Goal: Task Accomplishment & Management: Manage account settings

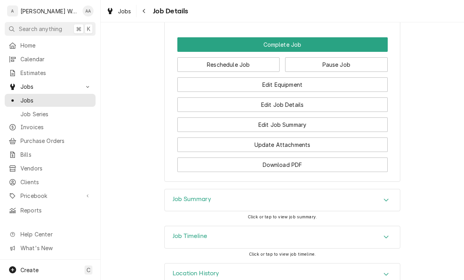
scroll to position [600, 0]
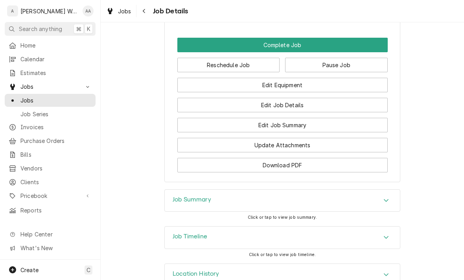
click at [354, 78] on button "Edit Equipment" at bounding box center [282, 85] width 210 height 15
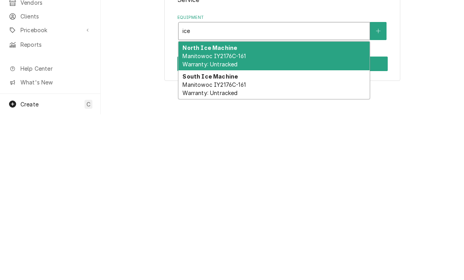
click at [335, 208] on div "North Ice Machine Manitowoc IY2176C-161 Warranty: Untracked" at bounding box center [274, 222] width 191 height 29
type input "ice"
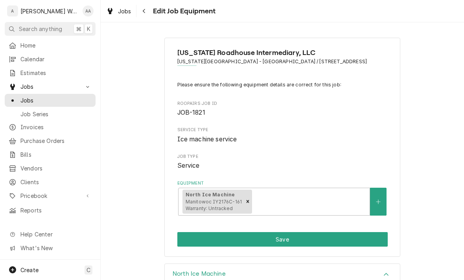
click at [374, 238] on button "Save" at bounding box center [282, 239] width 210 height 15
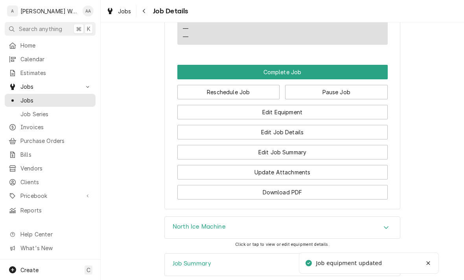
scroll to position [574, 0]
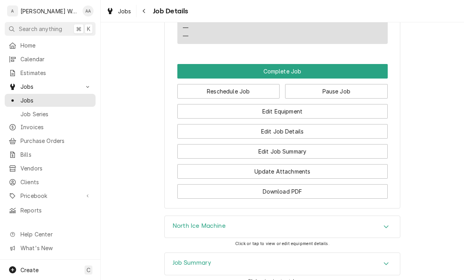
click at [202, 144] on button "Edit Job Summary" at bounding box center [282, 151] width 210 height 15
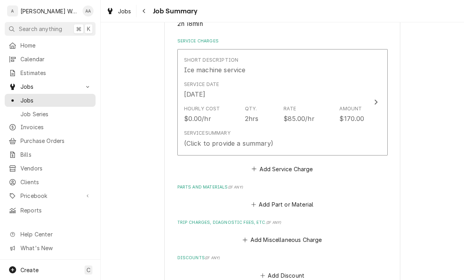
click at [200, 141] on div "(Click to provide a summary)" at bounding box center [228, 143] width 89 height 9
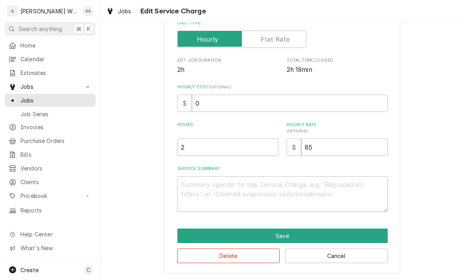
scroll to position [133, 0]
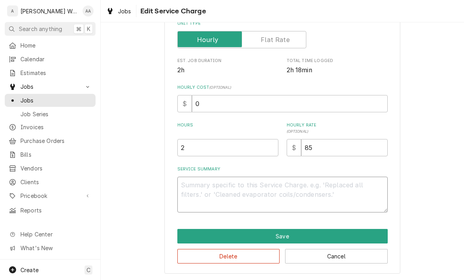
click at [194, 194] on textarea "Service Summary" at bounding box center [282, 195] width 210 height 36
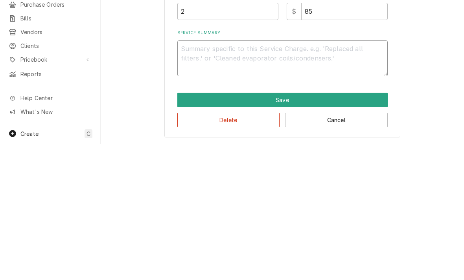
type textarea "x"
type textarea "F"
type textarea "x"
type textarea "Fo"
type textarea "x"
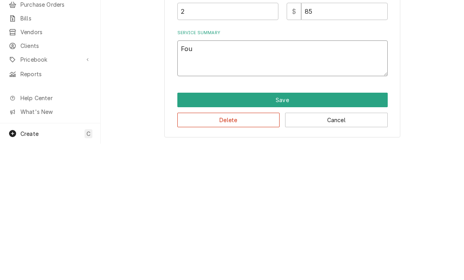
type textarea "Foun"
type textarea "x"
type textarea "Found"
type textarea "x"
type textarea "Found"
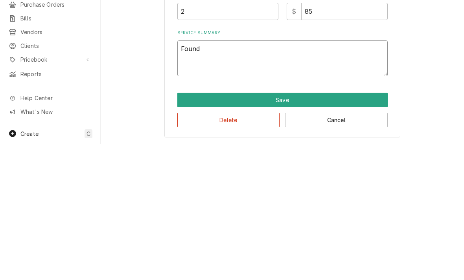
type textarea "x"
type textarea "Found f"
type textarea "x"
type textarea "Found fa"
type textarea "x"
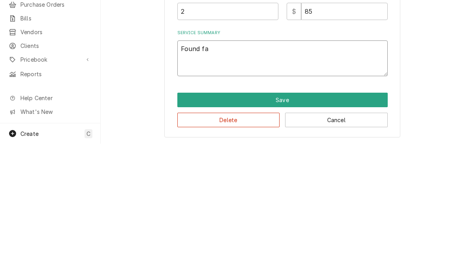
type textarea "Found fan"
type textarea "x"
type textarea "Found fan c"
type textarea "x"
type textarea "Found fan cyc"
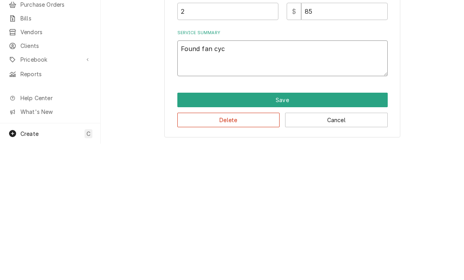
type textarea "x"
type textarea "Found fan cycl"
type textarea "x"
type textarea "Found fan cycle"
type textarea "x"
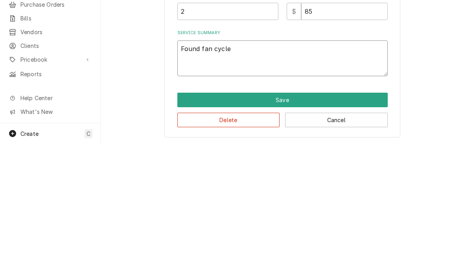
type textarea "Found fan cycle b"
type textarea "x"
type textarea "Found fan cycle bl"
type textarea "x"
type textarea "Found fan cycle blow"
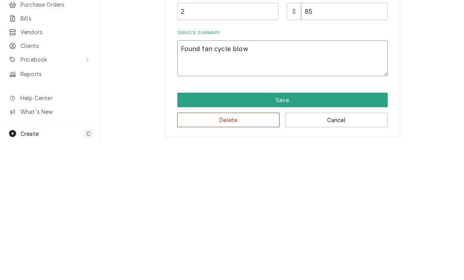
type textarea "x"
type textarea "Found fan cycle blown"
type textarea "x"
type textarea "Found fan cycle blown u"
type textarea "x"
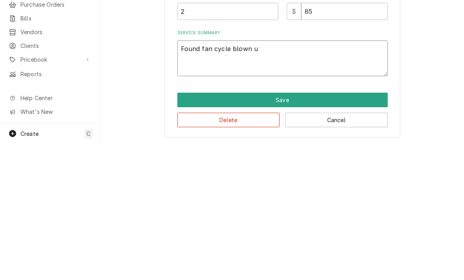
type textarea "Found fan cycle blown up"
type textarea "x"
type textarea "Found fan cycle blown up"
type textarea "x"
type textarea "Found fan cycle blown up."
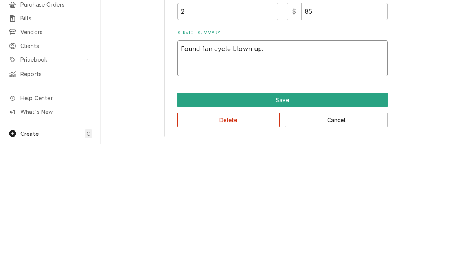
type textarea "x"
type textarea "Found fan cycle blown up. R"
type textarea "x"
type textarea "Found fan cycle blown up. Re"
type textarea "x"
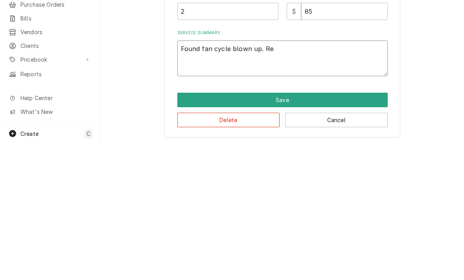
type textarea "Found fan cycle blown up. Rep"
type textarea "x"
type textarea "Found fan cycle blown up. Repl"
type textarea "x"
type textarea "Found fan cycle blown up. Repla"
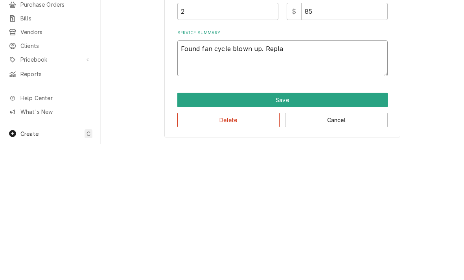
type textarea "x"
type textarea "Found fan cycle blown up. Replace"
type textarea "x"
type textarea "Found fan cycle blown up. Replaced"
type textarea "x"
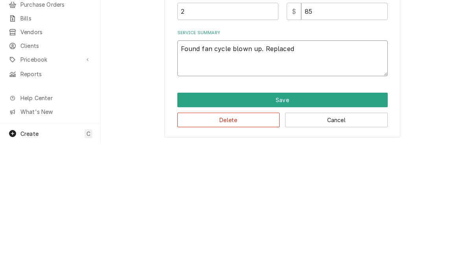
type textarea "Found fan cycle blown up. Replaced"
type textarea "x"
type textarea "Found fan cycle blown up. Replaced m"
type textarea "x"
type textarea "Found fan cycle blown up. Replaced mi"
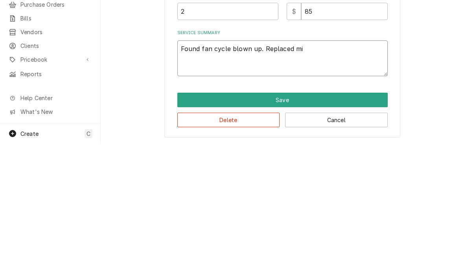
type textarea "x"
type textarea "Found fan cycle blown up. Replaced min"
type textarea "x"
type textarea "Found fan cycle blown up. Replaced mini"
type textarea "x"
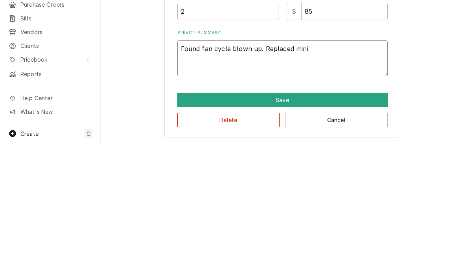
type textarea "Found fan cycle blown up. Replaced mini"
type textarea "x"
type textarea "Found fan cycle blown up. Replaced mini s"
type textarea "x"
type textarea "Found fan cycle blown up. Replaced mini sw"
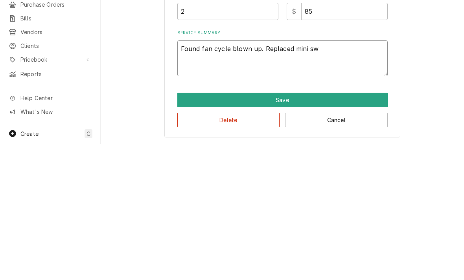
type textarea "x"
type textarea "Found fan cycle blown up. Replaced mini swi"
type textarea "x"
type textarea "Found fan cycle blown up. Replaced mini swit"
type textarea "x"
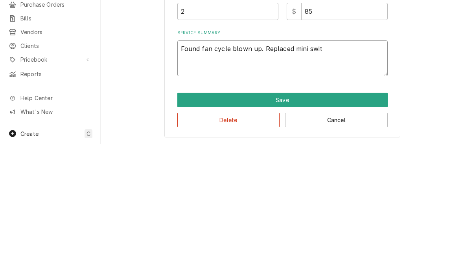
type textarea "Found fan cycle blown up. Replaced mini switc"
type textarea "x"
type textarea "Found fan cycle blown up. Replaced mini switch"
type textarea "x"
type textarea "Found fan cycle blown up. Replaced mini switch"
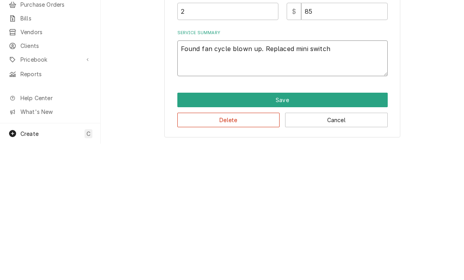
type textarea "x"
type textarea "Found fan cycle blown up. Replaced mini switch a"
type textarea "x"
type textarea "Found fan cycle blown up. Replaced mini switch an"
type textarea "x"
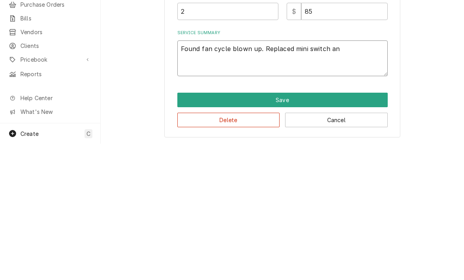
type textarea "Found fan cycle blown up. Replaced mini switch and"
type textarea "x"
type textarea "Found fan cycle blown up. Replaced mini switch and"
type textarea "x"
type textarea "Found fan cycle blown up. Replaced mini switch and r"
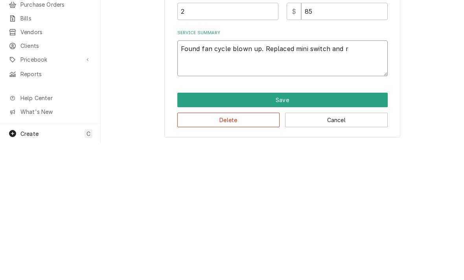
type textarea "x"
type textarea "Found fan cycle blown up. Replaced mini switch and re"
type textarea "x"
type textarea "Found fan cycle blown up. Replaced mini switch and res"
type textarea "x"
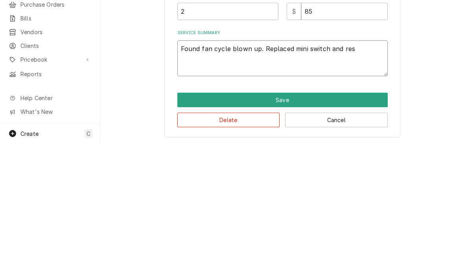
type textarea "Found fan cycle blown up. Replaced mini switch and rese"
type textarea "x"
type textarea "Found fan cycle blown up. Replaced mini switch and reset"
type textarea "x"
type textarea "Found fan cycle blown up. Replaced mini switch and reset"
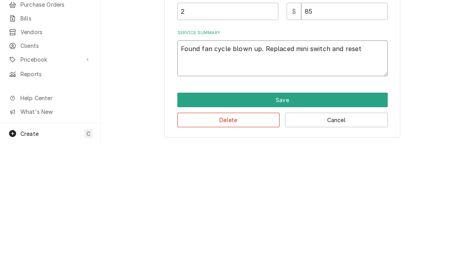
type textarea "x"
type textarea "Found fan cycle blown up. Replaced mini switch and reset un"
type textarea "x"
type textarea "Found fan cycle blown up. Replaced mini switch and reset uni"
type textarea "x"
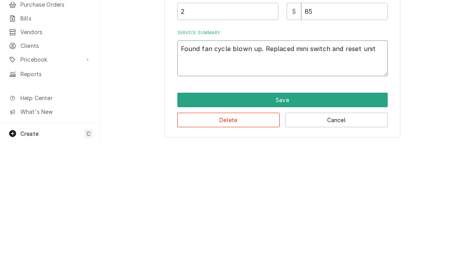
type textarea "Found fan cycle blown up. Replaced mini switch and reset unit"
type textarea "x"
type textarea "Found fan cycle blown up. Replaced mini switch and reset unit."
type textarea "x"
type textarea "Found fan cycle blown up. Replaced mini switch and reset unit. W"
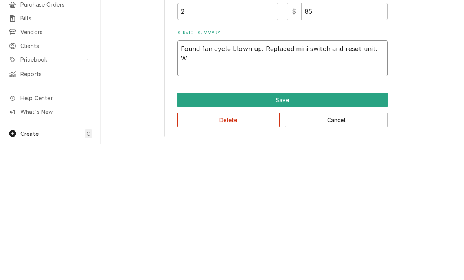
type textarea "x"
type textarea "Found fan cycle blown up. Replaced mini switch and reset unit. Wat"
type textarea "x"
type textarea "Found fan cycle blown up. Replaced mini switch and reset unit. Watch"
type textarea "x"
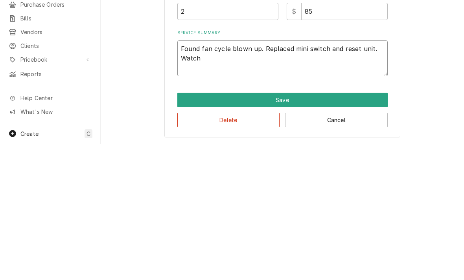
type textarea "Found fan cycle blown up. Replaced mini switch and reset unit. Watche"
type textarea "x"
type textarea "Found fan cycle blown up. Replaced mini switch and reset unit. Watched"
type textarea "x"
type textarea "Found fan cycle blown up. Replaced mini switch and reset unit. Watched"
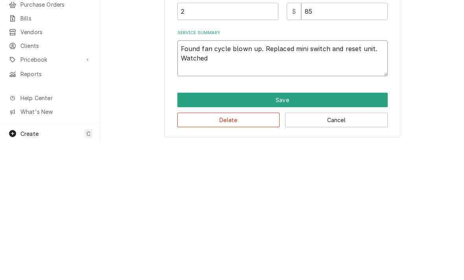
type textarea "x"
type textarea "Found fan cycle blown up. Replaced mini switch and reset unit. Watched 3"
type textarea "x"
type textarea "Found fan cycle blown up. Replaced mini switch and reset unit. Watched 3x"
type textarea "x"
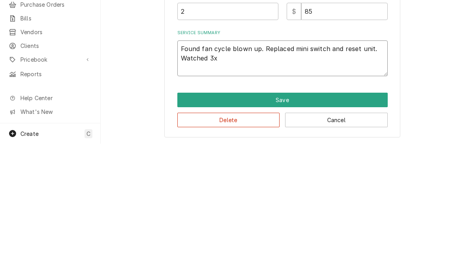
type textarea "Found fan cycle blown up. Replaced mini switch and reset unit. Watched 3x"
type textarea "x"
type textarea "Found fan cycle blown up. Replaced mini switch and reset unit. Watched 3x b"
type textarea "x"
type textarea "Found fan cycle blown up. Replaced mini switch and reset unit. Watched 3x ba"
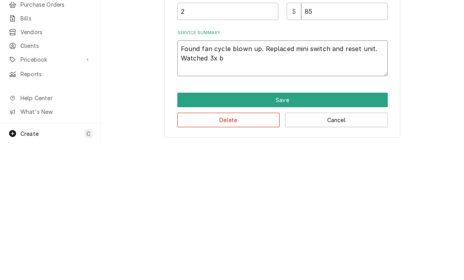
type textarea "x"
type textarea "Found fan cycle blown up. Replaced mini switch and reset unit. Watched 3x bat"
type textarea "x"
type textarea "Found fan cycle blown up. Replaced mini switch and reset unit. Watched 3x batc"
type textarea "x"
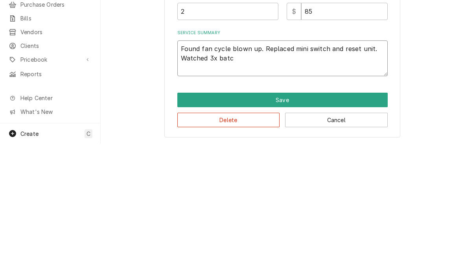
type textarea "Found fan cycle blown up. Replaced mini switch and reset unit. Watched 3x batch"
type textarea "x"
type textarea "Found fan cycle blown up. Replaced mini switch and reset unit. Watched 3x batche"
type textarea "x"
type textarea "Found fan cycle blown up. Replaced mini switch and reset unit. Watched 3x batch…"
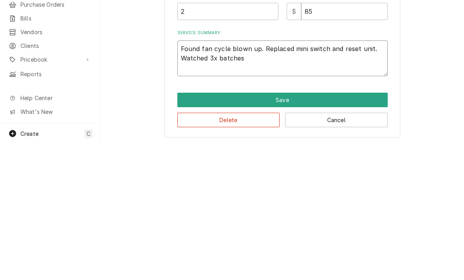
type textarea "x"
type textarea "Found fan cycle blown up. Replaced mini switch and reset unit. Watched 3x batch…"
type textarea "x"
type textarea "Found fan cycle blown up. Replaced mini switch and reset unit. Watched 3x batch…"
type textarea "x"
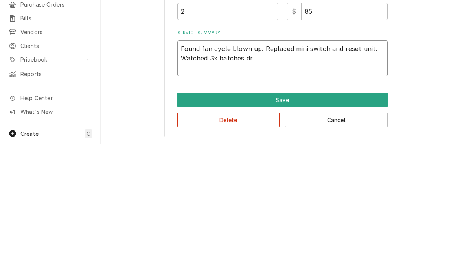
type textarea "Found fan cycle blown up. Replaced mini switch and reset unit. Watched 3x batch…"
type textarea "x"
type textarea "Found fan cycle blown up. Replaced mini switch and reset unit. Watched 3x batch…"
type textarea "x"
type textarea "Found fan cycle blown up. Replaced mini switch and reset unit. Watched 3x batch…"
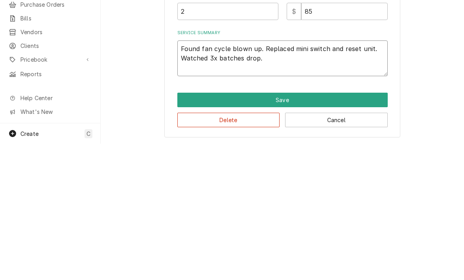
type textarea "x"
type textarea "Found fan cycle blown up. Replaced mini switch and reset unit. Watched 3x batch…"
type textarea "x"
type textarea "Found fan cycle blown up. Replaced mini switch and reset unit. Watched 3x batch…"
type textarea "x"
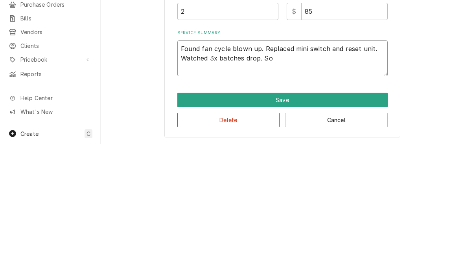
type textarea "Found fan cycle blown up. Replaced mini switch and reset unit. Watched 3x batch…"
type textarea "x"
type textarea "Found fan cycle blown up. Replaced mini switch and reset unit. Watched 3x batch…"
type textarea "x"
type textarea "Found fan cycle blown up. Replaced mini switch and reset unit. Watched 3x batch…"
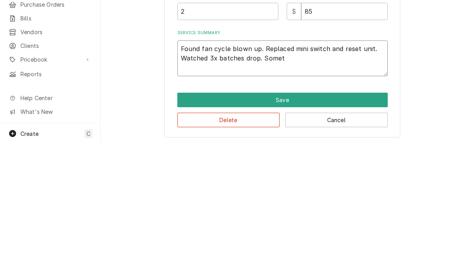
type textarea "x"
type textarea "Found fan cycle blown up. Replaced mini switch and reset unit. Watched 3x batch…"
type textarea "x"
type textarea "Found fan cycle blown up. Replaced mini switch and reset unit. Watched 3x batch…"
type textarea "x"
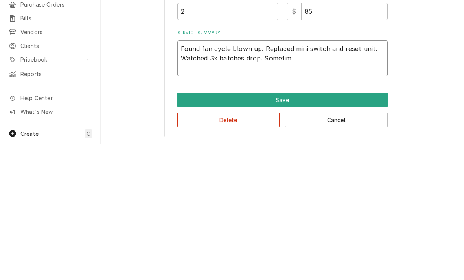
type textarea "Found fan cycle blown up. Replaced mini switch and reset unit. Watched 3x batch…"
type textarea "x"
type textarea "Found fan cycle blown up. Replaced mini switch and reset unit. Watched 3x batch…"
type textarea "x"
type textarea "Found fan cycle blown up. Replaced mini switch and reset unit. Watched 3x batch…"
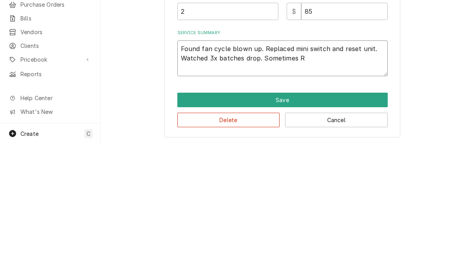
type textarea "x"
type textarea "Found fan cycle blown up. Replaced mini switch and reset unit. Watched 3x batch…"
type textarea "x"
type textarea "Found fan cycle blown up. Replaced mini switch and reset unit. Watched 3x batch…"
type textarea "x"
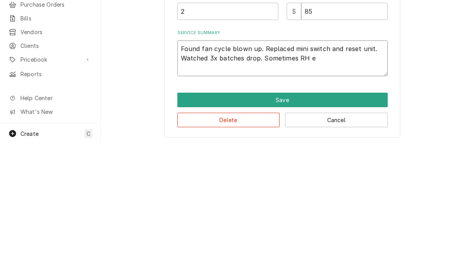
type textarea "Found fan cycle blown up. Replaced mini switch and reset unit. Watched 3x batch…"
type textarea "x"
type textarea "Found fan cycle blown up. Replaced mini switch and reset unit. Watched 3x batch…"
type textarea "x"
type textarea "Found fan cycle blown up. Replaced mini switch and reset unit. Watched 3x batch…"
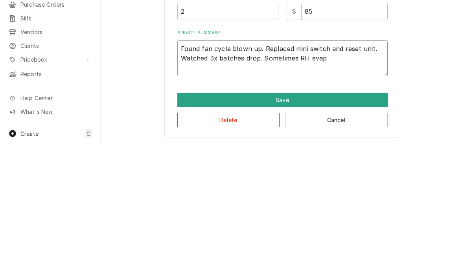
type textarea "x"
type textarea "Found fan cycle blown up. Replaced mini switch and reset unit. Watched 3x batch…"
type textarea "x"
type textarea "Found fan cycle blown up. Replaced mini switch and reset unit. Watched 3x batch…"
type textarea "x"
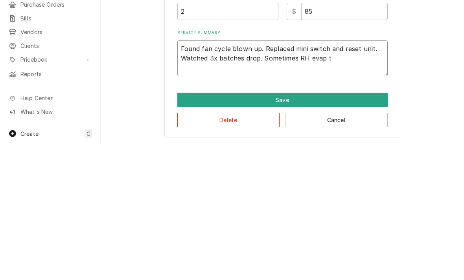
type textarea "Found fan cycle blown up. Replaced mini switch and reset unit. Watched 3x batch…"
type textarea "x"
type textarea "Found fan cycle blown up. Replaced mini switch and reset unit. Watched 3x batch…"
type textarea "x"
type textarea "Found fan cycle blown up. Replaced mini switch and reset unit. Watched 3x batch…"
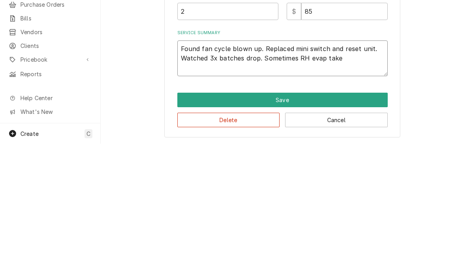
type textarea "x"
type textarea "Found fan cycle blown up. Replaced mini switch and reset unit. Watched 3x batch…"
type textarea "x"
type textarea "Found fan cycle blown up. Replaced mini switch and reset unit. Watched 3x batch…"
type textarea "x"
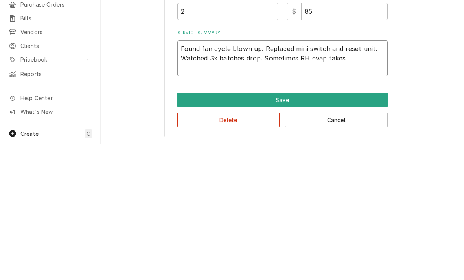
type textarea "Found fan cycle blown up. Replaced mini switch and reset unit. Watched 3x batch…"
type textarea "x"
type textarea "Found fan cycle blown up. Replaced mini switch and reset unit. Watched 3x batch…"
type textarea "x"
type textarea "Found fan cycle blown up. Replaced mini switch and reset unit. Watched 3x batch…"
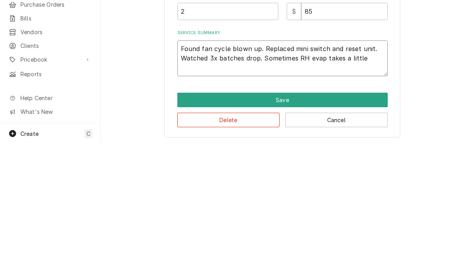
click at [296, 177] on textarea "Found fan cycle blown up. Replaced mini switch and reset unit. Watched 3x batch…" at bounding box center [282, 195] width 210 height 36
click at [297, 177] on textarea "Found fan cycle blown up. Replaced mini switch and reset unit. Watched 3x batch…" at bounding box center [282, 195] width 210 height 36
click at [333, 177] on textarea "Found fan cycle blown up. Replaced mini switch and reset unit. Watched 3x batch…" at bounding box center [282, 195] width 210 height 36
click at [224, 177] on textarea "Found fan cycle blown up. Replaced mini switch and reset unit. Watched 3x batch…" at bounding box center [282, 195] width 210 height 36
click at [223, 177] on textarea "Found fan cycle blown up. Replaced mini switch and reset unit. Watched 3x batch…" at bounding box center [282, 195] width 210 height 36
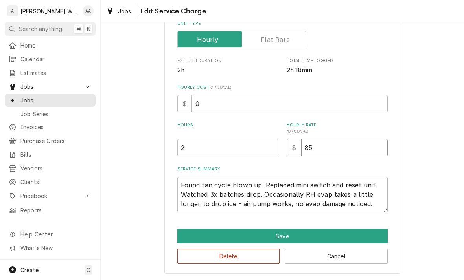
click at [329, 146] on input "85" at bounding box center [344, 147] width 87 height 17
click at [364, 146] on input "96" at bounding box center [344, 147] width 87 height 17
click at [183, 232] on button "Save" at bounding box center [282, 236] width 210 height 15
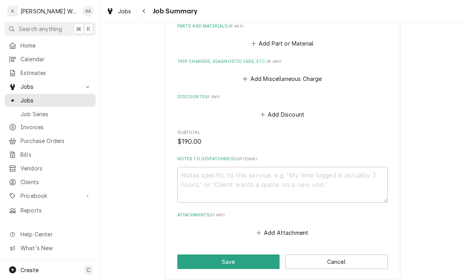
scroll to position [365, 0]
click at [261, 74] on button "Add Miscellaneous Charge" at bounding box center [283, 79] width 82 height 11
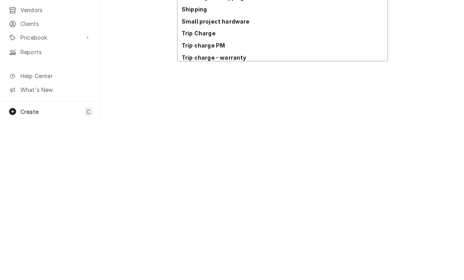
click at [187, 186] on div "Trip Charge" at bounding box center [283, 192] width 210 height 12
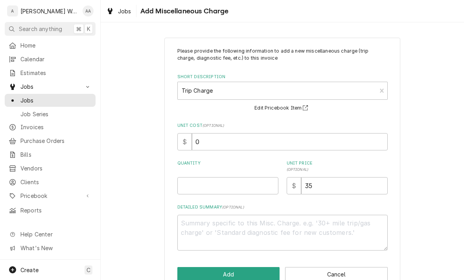
click at [187, 198] on div "Please provide the following information to add a new miscellaneous charge (tri…" at bounding box center [282, 149] width 210 height 203
click at [191, 188] on input "Quantity" at bounding box center [227, 185] width 101 height 17
click at [180, 267] on button "Add" at bounding box center [228, 274] width 103 height 15
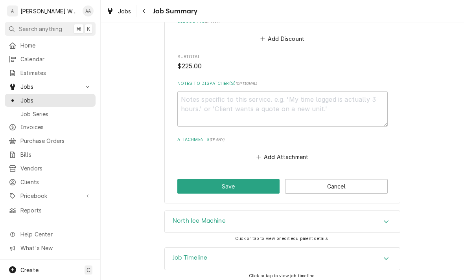
scroll to position [502, 0]
click at [183, 184] on button "Save" at bounding box center [228, 187] width 103 height 15
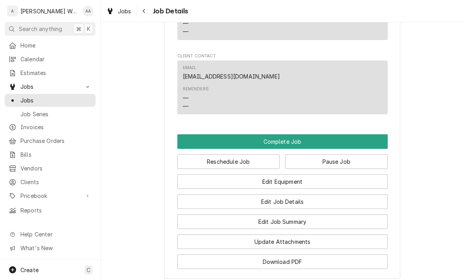
scroll to position [593, 0]
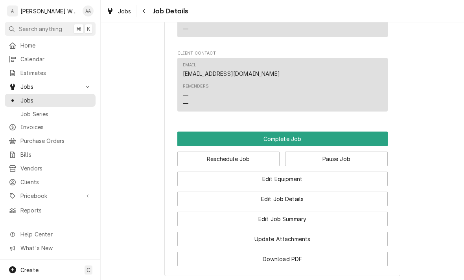
click at [198, 132] on button "Complete Job" at bounding box center [282, 139] width 210 height 15
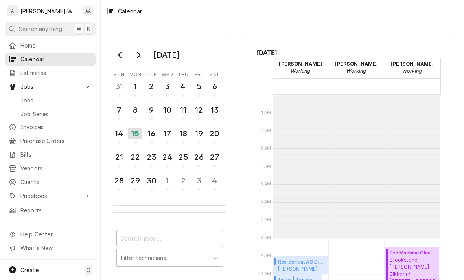
scroll to position [143, 0]
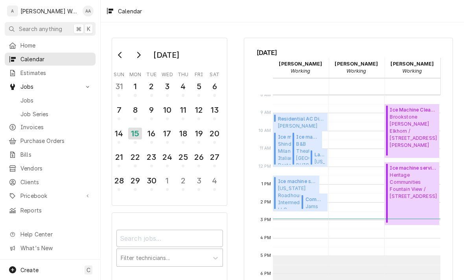
click at [27, 100] on span "Jobs" at bounding box center [55, 100] width 71 height 8
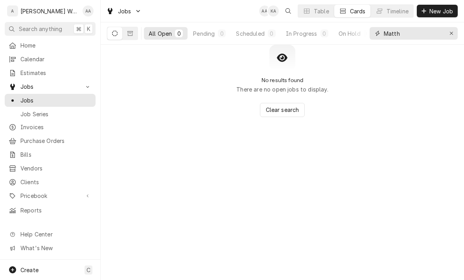
click at [451, 39] on button "Erase input" at bounding box center [451, 33] width 13 height 13
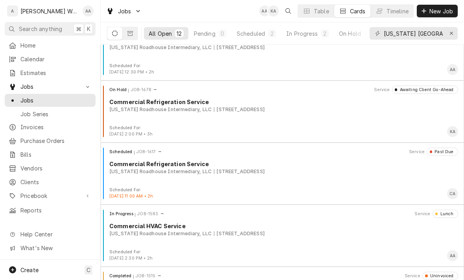
scroll to position [224, 0]
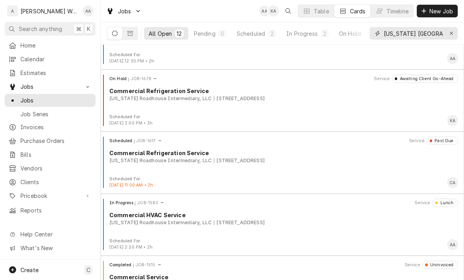
type input "[US_STATE] [GEOGRAPHIC_DATA]"
click at [132, 109] on div "On Hold JOB-1678 Service Awaiting Client Go-Ahead Commercial Refrigeration Serv…" at bounding box center [282, 94] width 357 height 39
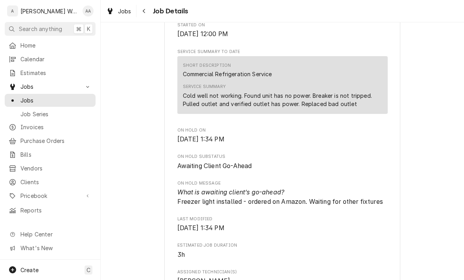
scroll to position [262, 0]
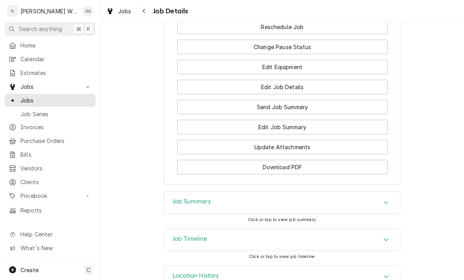
click at [181, 198] on div "Job Summary" at bounding box center [192, 202] width 39 height 9
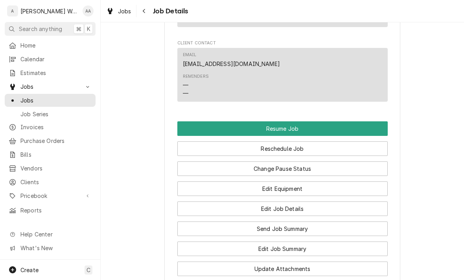
scroll to position [682, 0]
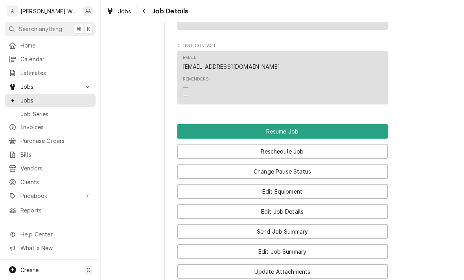
click at [191, 124] on button "Resume Job" at bounding box center [282, 131] width 210 height 15
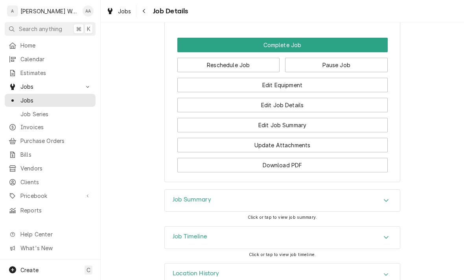
scroll to position [700, 0]
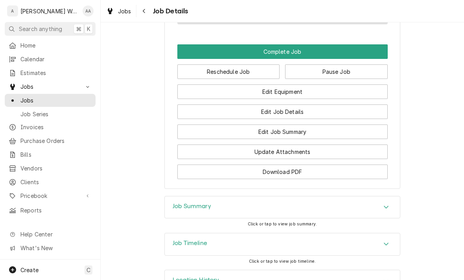
click at [194, 125] on button "Edit Job Summary" at bounding box center [282, 132] width 210 height 15
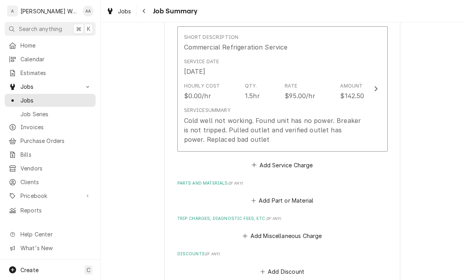
click at [194, 128] on div "Cold well not working. Found unit has no power. Breaker is not tripped. Pulled …" at bounding box center [274, 130] width 181 height 28
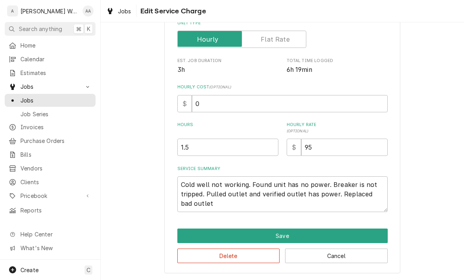
scroll to position [108, 0]
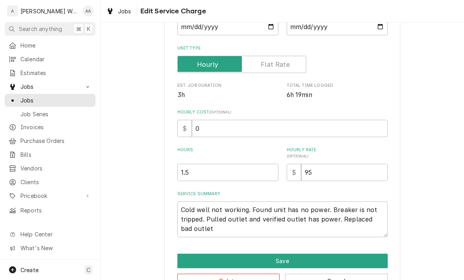
type textarea "x"
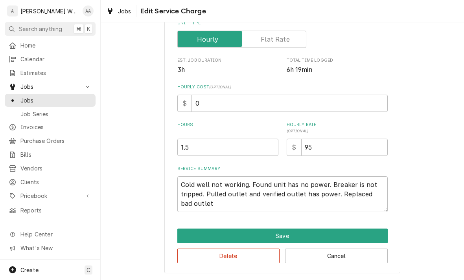
scroll to position [133, 0]
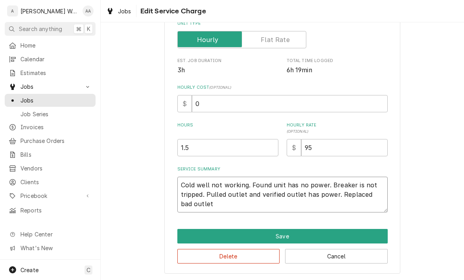
click at [205, 209] on textarea "Cold well not working. Found unit has no power. Breaker is not tripped. Pulled …" at bounding box center [282, 195] width 210 height 36
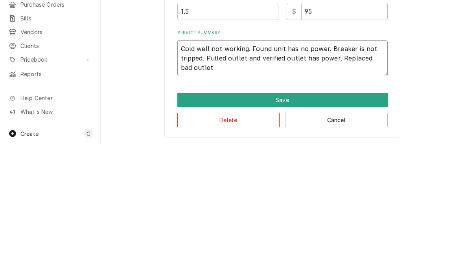
type textarea "Cold well not working. Found unit has no power. Breaker is not tripped. Pulled …"
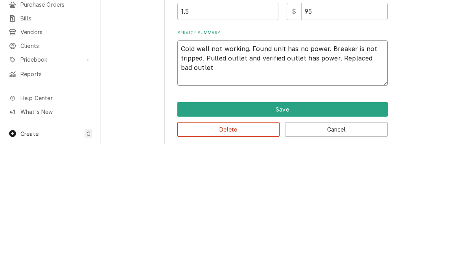
type textarea "x"
type textarea "Cold well not working. Found unit has no power. Breaker is not tripped. Pulled …"
type textarea "x"
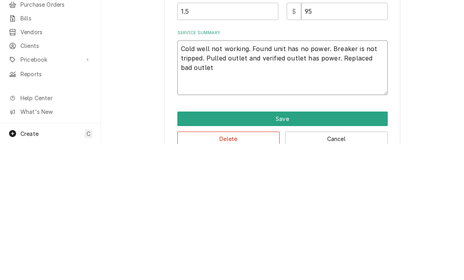
type textarea "Cold well not working. Found unit has no power. Breaker is not tripped. Pulled …"
type textarea "x"
type textarea "Cold well not working. Found unit has no power. Breaker is not tripped. Pulled …"
type textarea "x"
type textarea "Cold well not working. Found unit has no power. Breaker is not tripped. Pulled …"
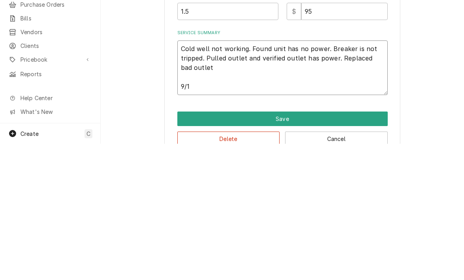
type textarea "x"
type textarea "Cold well not working. Found unit has no power. Breaker is not tripped. Pulled …"
type textarea "x"
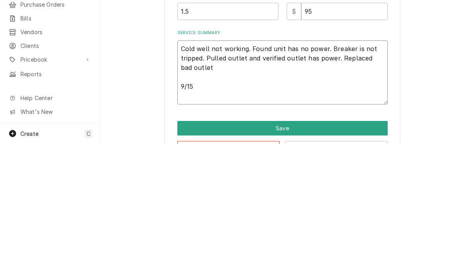
type textarea "Cold well not working. Found unit has no power. Breaker is not tripped. Pulled …"
type textarea "x"
type textarea "Cold well not working. Found unit has no power. Breaker is not tripped. Pulled …"
type textarea "x"
type textarea "Cold well not working. Found unit has no power. Breaker is not tripped. Pulled …"
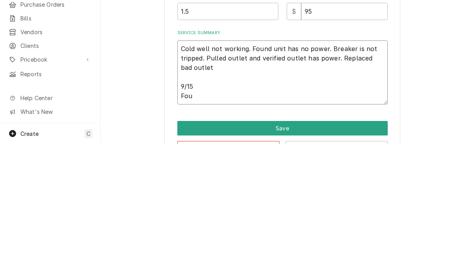
type textarea "x"
type textarea "Cold well not working. Found unit has no power. Breaker is not tripped. Pulled …"
type textarea "x"
type textarea "Cold well not working. Found unit has no power. Breaker is not tripped. Pulled …"
type textarea "x"
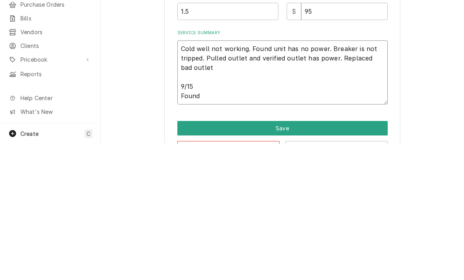
type textarea "Cold well not working. Found unit has no power. Breaker is not tripped. Pulled …"
type textarea "x"
type textarea "Cold well not working. Found unit has no power. Breaker is not tripped. Pulled …"
type textarea "x"
type textarea "Cold well not working. Found unit has no power. Breaker is not tripped. Pulled …"
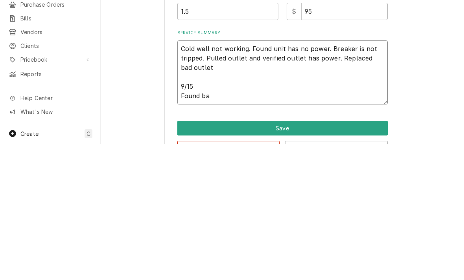
type textarea "x"
type textarea "Cold well not working. Found unit has no power. Breaker is not tripped. Pulled …"
type textarea "x"
type textarea "Cold well not working. Found unit has no power. Breaker is not tripped. Pulled …"
type textarea "x"
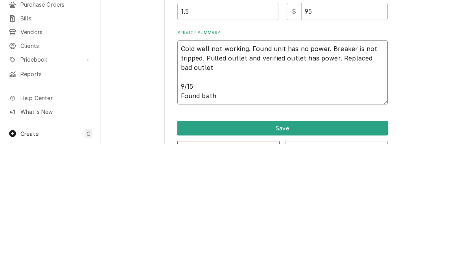
type textarea "Cold well not working. Found unit has no power. Breaker is not tripped. Pulled …"
type textarea "x"
type textarea "Cold well not working. Found unit has no power. Breaker is not tripped. Pulled …"
type textarea "x"
type textarea "Cold well not working. Found unit has no power. Breaker is not tripped. Pulled …"
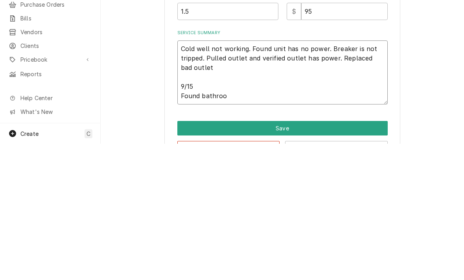
type textarea "x"
type textarea "Cold well not working. Found unit has no power. Breaker is not tripped. Pulled …"
type textarea "x"
type textarea "Cold well not working. Found unit has no power. Breaker is not tripped. Pulled …"
type textarea "x"
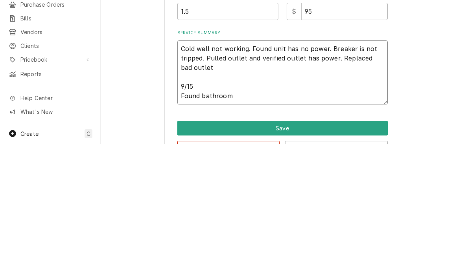
type textarea "Cold well not working. Found unit has no power. Breaker is not tripped. Pulled …"
type textarea "x"
type textarea "Cold well not working. Found unit has no power. Breaker is not tripped. Pulled …"
type textarea "x"
type textarea "Cold well not working. Found unit has no power. Breaker is not tripped. Pulled …"
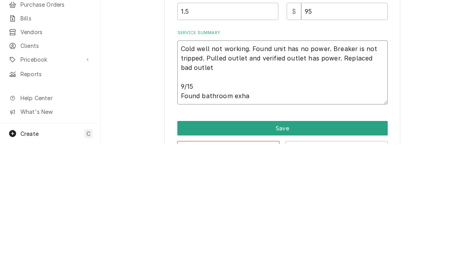
type textarea "x"
type textarea "Cold well not working. Found unit has no power. Breaker is not tripped. Pulled …"
type textarea "x"
type textarea "Cold well not working. Found unit has no power. Breaker is not tripped. Pulled …"
type textarea "x"
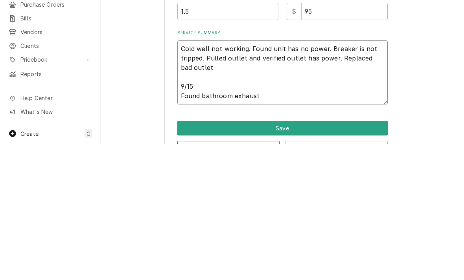
type textarea "Cold well not working. Found unit has no power. Breaker is not tripped. Pulled …"
type textarea "x"
type textarea "Cold well not working. Found unit has no power. Breaker is not tripped. Pulled …"
type textarea "x"
type textarea "Cold well not working. Found unit has no power. Breaker is not tripped. Pulled …"
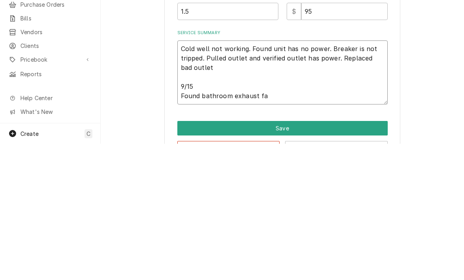
type textarea "x"
type textarea "Cold well not working. Found unit has no power. Breaker is not tripped. Pulled …"
type textarea "x"
type textarea "Cold well not working. Found unit has no power. Breaker is not tripped. Pulled …"
type textarea "x"
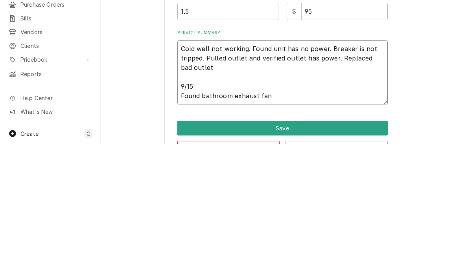
type textarea "Cold well not working. Found unit has no power. Breaker is not tripped. Pulled …"
type textarea "x"
type textarea "Cold well not working. Found unit has no power. Breaker is not tripped. Pulled …"
type textarea "x"
type textarea "Cold well not working. Found unit has no power. Breaker is not tripped. Pulled …"
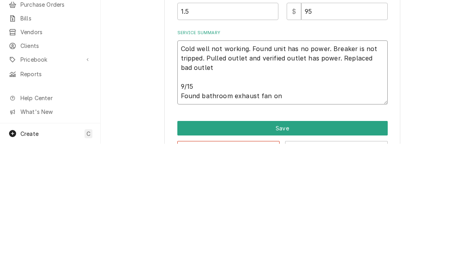
type textarea "x"
type textarea "Cold well not working. Found unit has no power. Breaker is not tripped. Pulled …"
type textarea "x"
type textarea "Cold well not working. Found unit has no power. Breaker is not tripped. Pulled …"
type textarea "x"
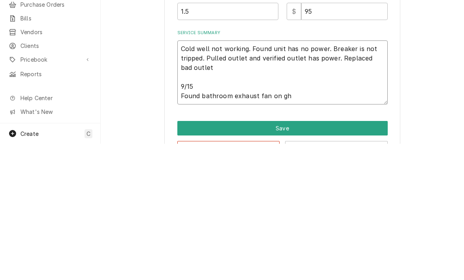
type textarea "Cold well not working. Found unit has no power. Breaker is not tripped. Pulled …"
type textarea "x"
type textarea "Cold well not working. Found unit has no power. Breaker is not tripped. Pulled …"
type textarea "x"
type textarea "Cold well not working. Found unit has no power. Breaker is not tripped. Pulled …"
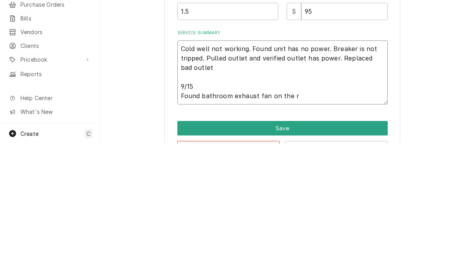
type textarea "x"
type textarea "Cold well not working. Found unit has no power. Breaker is not tripped. Pulled …"
type textarea "x"
type textarea "Cold well not working. Found unit has no power. Breaker is not tripped. Pulled …"
type textarea "x"
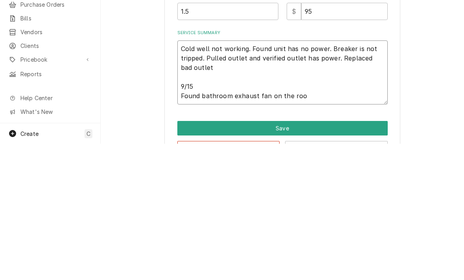
type textarea "Cold well not working. Found unit has no power. Breaker is not tripped. Pulled …"
type textarea "x"
type textarea "Cold well not working. Found unit has no power. Breaker is not tripped. Pulled …"
type textarea "x"
type textarea "Cold well not working. Found unit has no power. Breaker is not tripped. Pulled …"
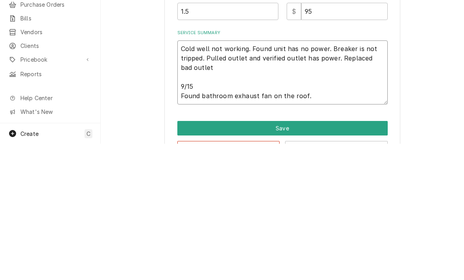
type textarea "x"
type textarea "Cold well not working. Found unit has no power. Breaker is not tripped. Pulled …"
type textarea "x"
type textarea "Cold well not working. Found unit has no power. Breaker is not tripped. Pulled …"
type textarea "x"
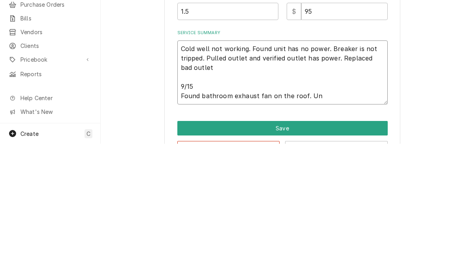
type textarea "Cold well not working. Found unit has no power. Breaker is not tripped. Pulled …"
type textarea "x"
type textarea "Cold well not working. Found unit has no power. Breaker is not tripped. Pulled …"
type textarea "x"
type textarea "Cold well not working. Found unit has no power. Breaker is not tripped. Pulled …"
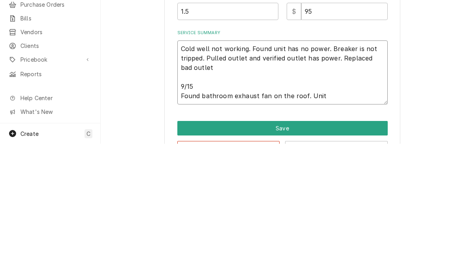
type textarea "x"
type textarea "Cold well not working. Found unit has no power. Breaker is not tripped. Pulled …"
type textarea "x"
type textarea "Cold well not working. Found unit has no power. Breaker is not tripped. Pulled …"
type textarea "x"
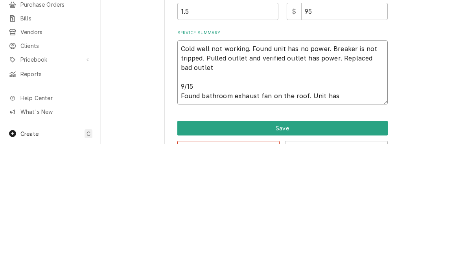
type textarea "Cold well not working. Found unit has no power. Breaker is not tripped. Pulled …"
type textarea "x"
type textarea "Cold well not working. Found unit has no power. Breaker is not tripped. Pulled …"
type textarea "x"
type textarea "Cold well not working. Found unit has no power. Breaker is not tripped. Pulled …"
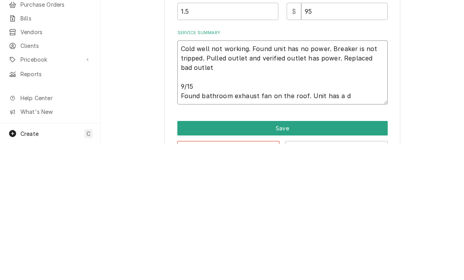
type textarea "x"
type textarea "Cold well not working. Found unit has no power. Breaker is not tripped. Pulled …"
type textarea "x"
type textarea "Cold well not working. Found unit has no power. Breaker is not tripped. Pulled …"
type textarea "x"
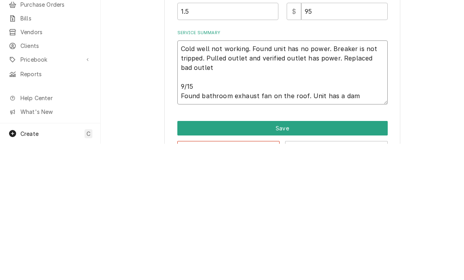
type textarea "Cold well not working. Found unit has no power. Breaker is not tripped. Pulled …"
type textarea "x"
type textarea "Cold well not working. Found unit has no power. Breaker is not tripped. Pulled …"
type textarea "x"
type textarea "Cold well not working. Found unit has no power. Breaker is not tripped. Pulled …"
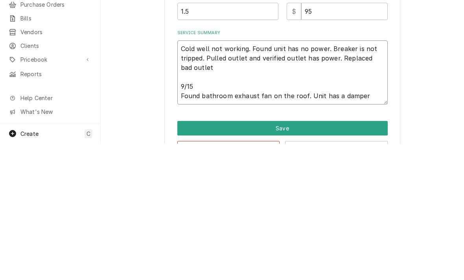
type textarea "x"
type textarea "Cold well not working. Found unit has no power. Breaker is not tripped. Pulled …"
type textarea "x"
type textarea "Cold well not working. Found unit has no power. Breaker is not tripped. Pulled …"
type textarea "x"
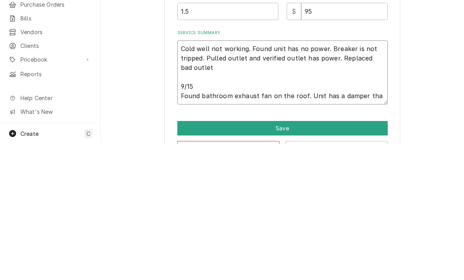
type textarea "Cold well not working. Found unit has no power. Breaker is not tripped. Pulled …"
type textarea "x"
type textarea "Cold well not working. Found unit has no power. Breaker is not tripped. Pulled …"
type textarea "x"
type textarea "Cold well not working. Found unit has no power. Breaker is not tripped. Pulled …"
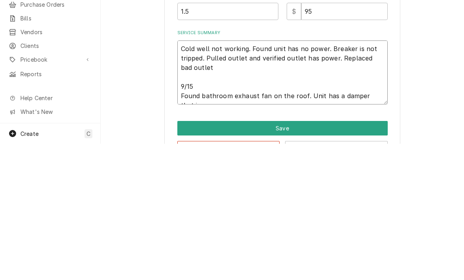
type textarea "x"
type textarea "Cold well not working. Found unit has no power. Breaker is not tripped. Pulled …"
type textarea "x"
type textarea "Cold well not working. Found unit has no power. Breaker is not tripped. Pulled …"
type textarea "x"
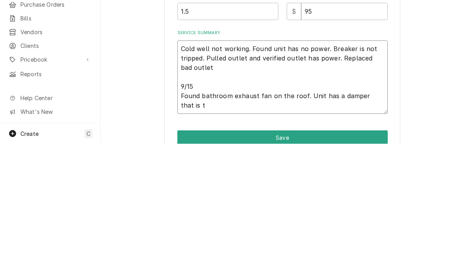
type textarea "Cold well not working. Found unit has no power. Breaker is not tripped. Pulled …"
type textarea "x"
type textarea "Cold well not working. Found unit has no power. Breaker is not tripped. Pulled …"
type textarea "x"
type textarea "Cold well not working. Found unit has no power. Breaker is not tripped. Pulled …"
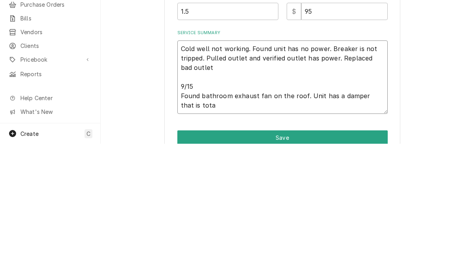
type textarea "x"
type textarea "Cold well not working. Found unit has no power. Breaker is not tripped. Pulled …"
type textarea "x"
type textarea "Cold well not working. Found unit has no power. Breaker is not tripped. Pulled …"
type textarea "x"
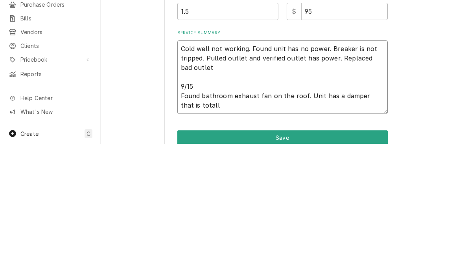
type textarea "Cold well not working. Found unit has no power. Breaker is not tripped. Pulled …"
type textarea "x"
type textarea "Cold well not working. Found unit has no power. Breaker is not tripped. Pulled …"
type textarea "x"
type textarea "Cold well not working. Found unit has no power. Breaker is not tripped. Pulled …"
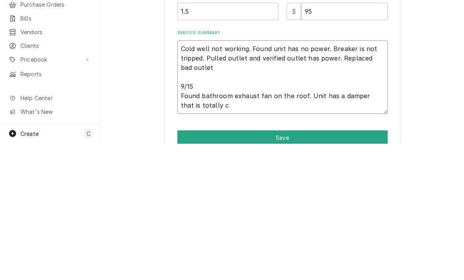
type textarea "x"
type textarea "Cold well not working. Found unit has no power. Breaker is not tripped. Pulled …"
type textarea "x"
type textarea "Cold well not working. Found unit has no power. Breaker is not tripped. Pulled …"
type textarea "x"
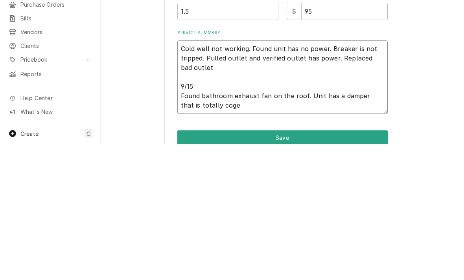
type textarea "Cold well not working. Found unit has no power. Breaker is not tripped. Pulled …"
type textarea "x"
type textarea "Cold well not working. Found unit has no power. Breaker is not tripped. Pulled …"
type textarea "x"
type textarea "Cold well not working. Found unit has no power. Breaker is not tripped. Pulled …"
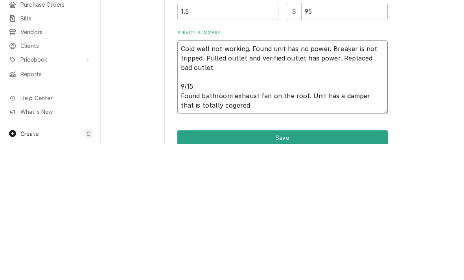
type textarea "x"
type textarea "Cold well not working. Found unit has no power. Breaker is not tripped. Pulled …"
type textarea "x"
type textarea "Cold well not working. Found unit has no power. Breaker is not tripped. Pulled …"
type textarea "x"
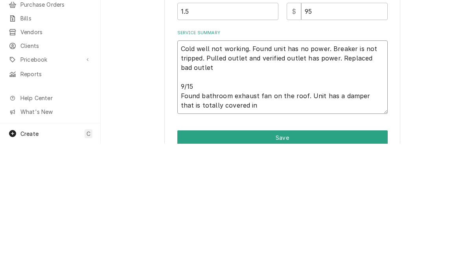
type textarea "Cold well not working. Found unit has no power. Breaker is not tripped. Pulled …"
type textarea "x"
type textarea "Cold well not working. Found unit has no power. Breaker is not tripped. Pulled …"
type textarea "x"
type textarea "Cold well not working. Found unit has no power. Breaker is not tripped. Pulled …"
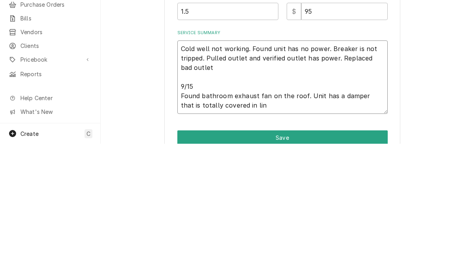
type textarea "x"
type textarea "Cold well not working. Found unit has no power. Breaker is not tripped. Pulled …"
type textarea "x"
type textarea "Cold well not working. Found unit has no power. Breaker is not tripped. Pulled …"
type textarea "x"
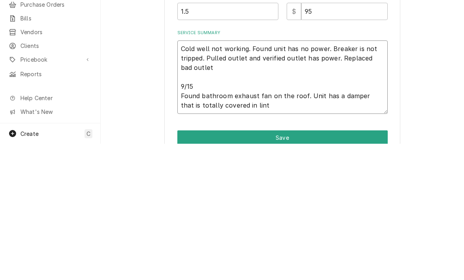
type textarea "Cold well not working. Found unit has no power. Breaker is not tripped. Pulled …"
type textarea "x"
type textarea "Cold well not working. Found unit has no power. Breaker is not tripped. Pulled …"
type textarea "x"
type textarea "Cold well not working. Found unit has no power. Breaker is not tripped. Pulled …"
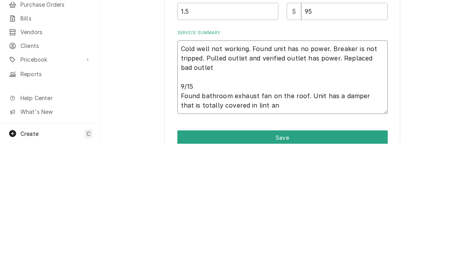
type textarea "x"
type textarea "Cold well not working. Found unit has no power. Breaker is not tripped. Pulled …"
type textarea "x"
type textarea "Cold well not working. Found unit has no power. Breaker is not tripped. Pulled …"
type textarea "x"
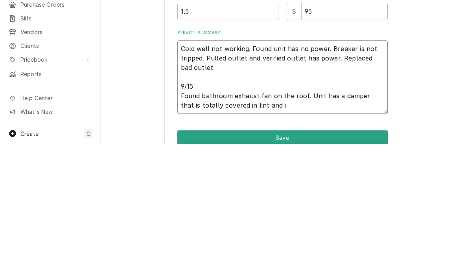
type textarea "Cold well not working. Found unit has no power. Breaker is not tripped. Pulled …"
type textarea "x"
type textarea "Cold well not working. Found unit has no power. Breaker is not tripped. Pulled …"
type textarea "x"
type textarea "Cold well not working. Found unit has no power. Breaker is not tripped. Pulled …"
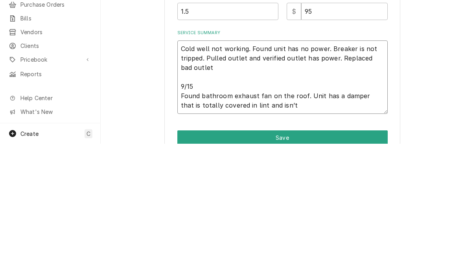
type textarea "x"
type textarea "Cold well not working. Found unit has no power. Breaker is not tripped. Pulled …"
type textarea "x"
type textarea "Cold well not working. Found unit has no power. Breaker is not tripped. Pulled …"
type textarea "x"
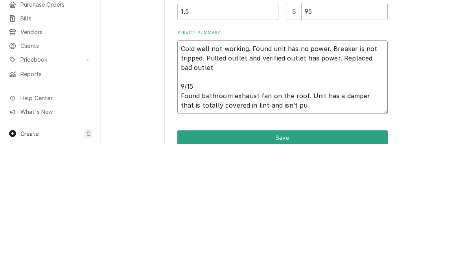
type textarea "Cold well not working. Found unit has no power. Breaker is not tripped. Pulled …"
type textarea "x"
type textarea "Cold well not working. Found unit has no power. Breaker is not tripped. Pulled …"
type textarea "x"
type textarea "Cold well not working. Found unit has no power. Breaker is not tripped. Pulled …"
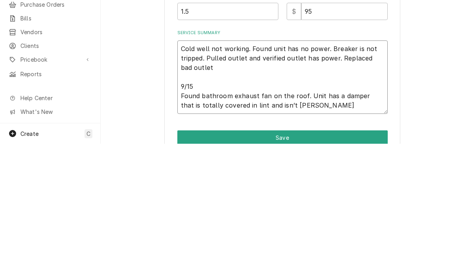
type textarea "x"
type textarea "Cold well not working. Found unit has no power. Breaker is not tripped. Pulled …"
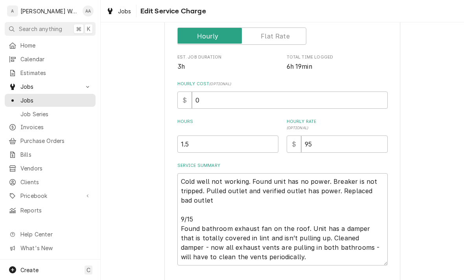
scroll to position [136, 0]
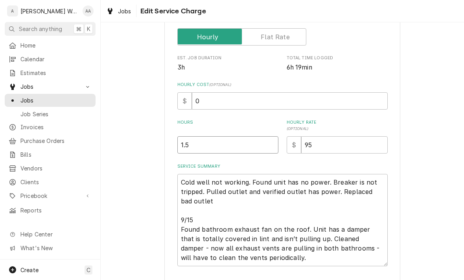
click at [213, 145] on input "1.5" at bounding box center [227, 144] width 101 height 17
click at [207, 220] on textarea "Cold well not working. Found unit has no power. Breaker is not tripped. Pulled …" at bounding box center [282, 220] width 210 height 92
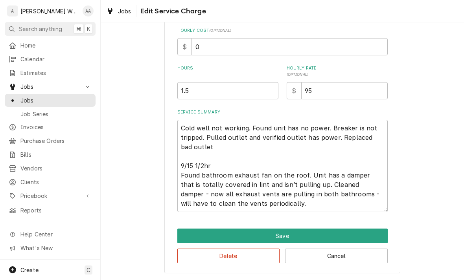
scroll to position [190, 0]
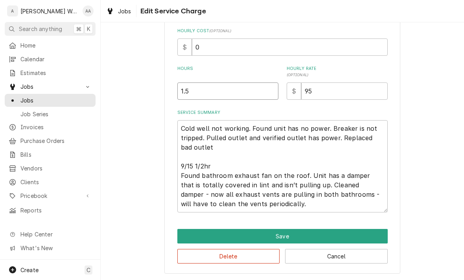
click at [205, 94] on input "1.5" at bounding box center [227, 91] width 101 height 17
click at [189, 236] on button "Save" at bounding box center [282, 236] width 210 height 15
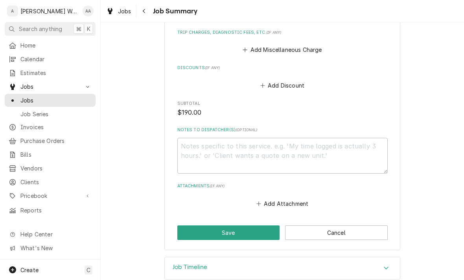
scroll to position [451, 0]
click at [186, 226] on button "Save" at bounding box center [228, 233] width 103 height 15
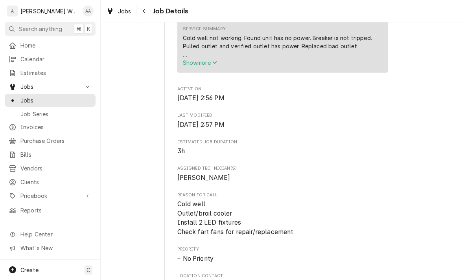
scroll to position [306, 0]
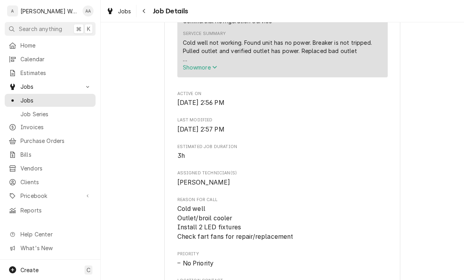
click at [190, 67] on button "Show more" at bounding box center [282, 67] width 199 height 8
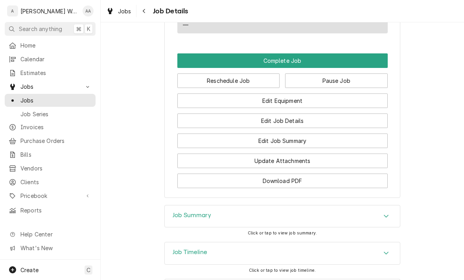
scroll to position [727, 0]
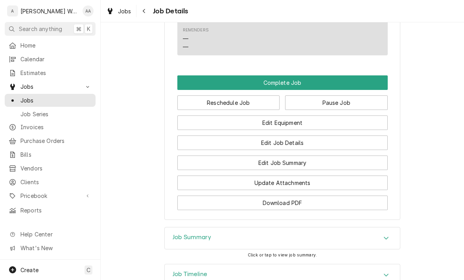
click at [232, 76] on button "Complete Job" at bounding box center [282, 83] width 210 height 15
click at [296, 96] on button "Pause Job" at bounding box center [336, 103] width 103 height 15
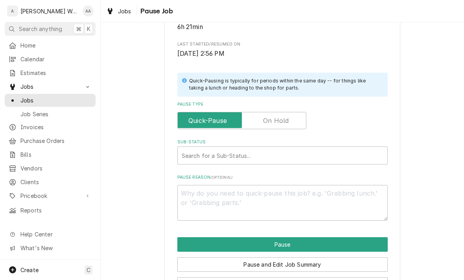
scroll to position [139, 0]
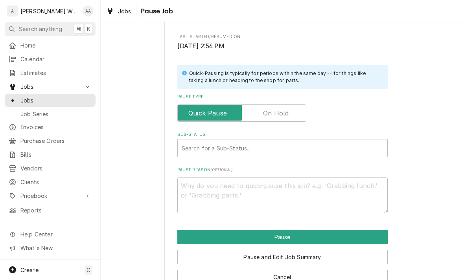
click at [258, 109] on input "Pause Type" at bounding box center [242, 113] width 122 height 17
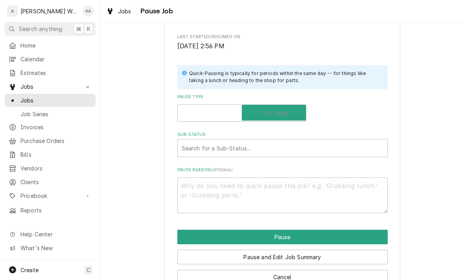
checkbox input "true"
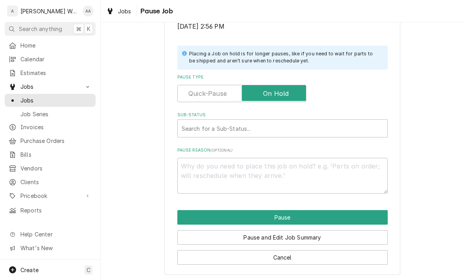
scroll to position [158, 0]
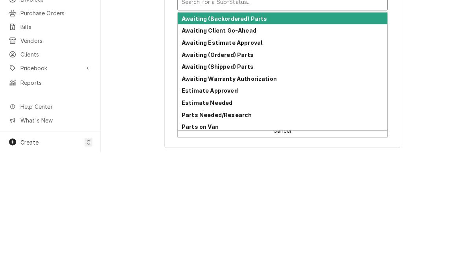
click at [188, 140] on div "Awaiting (Backordered) Parts" at bounding box center [283, 146] width 210 height 12
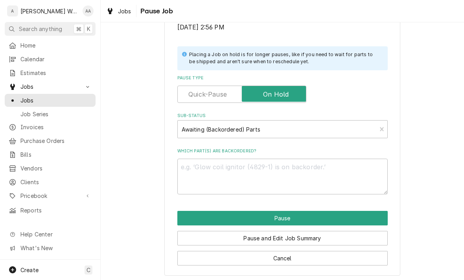
scroll to position [149, 0]
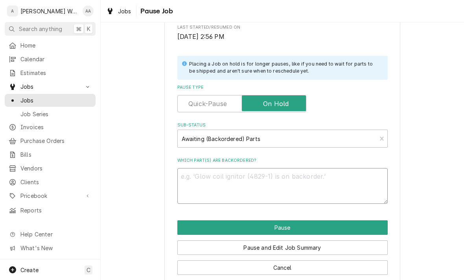
click at [186, 187] on textarea "Which part(s) are backordered?" at bounding box center [282, 186] width 210 height 36
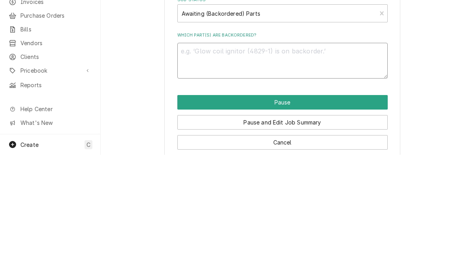
type textarea "x"
type textarea "In"
type textarea "x"
type textarea "Ins"
type textarea "x"
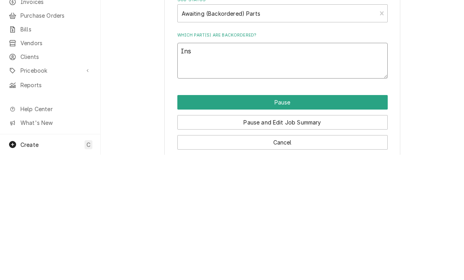
type textarea "Inst"
type textarea "x"
type textarea "Insta"
type textarea "x"
type textarea "Instal"
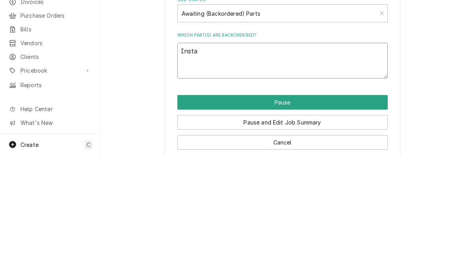
type textarea "x"
type textarea "Install"
type textarea "x"
type textarea "Install"
type textarea "x"
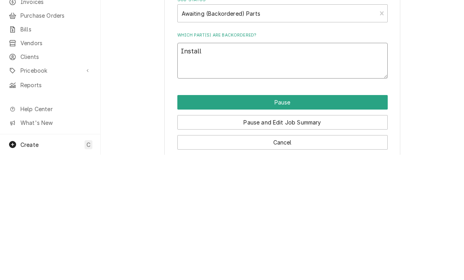
type textarea "Install n"
type textarea "x"
type textarea "Install"
type textarea "x"
type textarea "Install l"
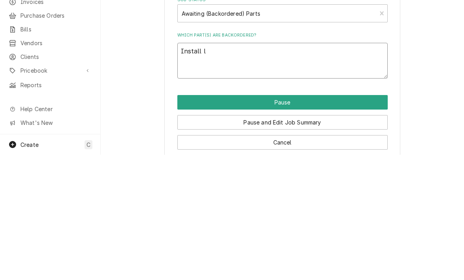
type textarea "x"
type textarea "Install li"
type textarea "x"
type textarea "Install ligh"
type textarea "x"
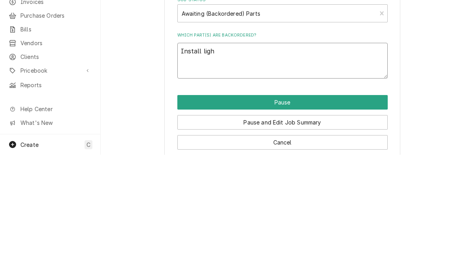
type textarea "Install light"
type textarea "x"
type textarea "Install lights"
type textarea "x"
type textarea "Install lights"
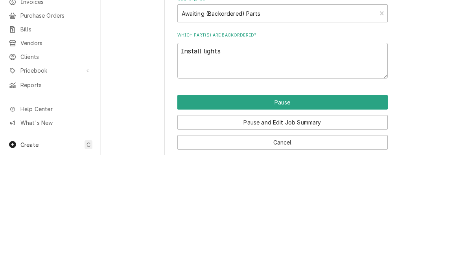
click at [197, 221] on button "Pause" at bounding box center [282, 228] width 210 height 15
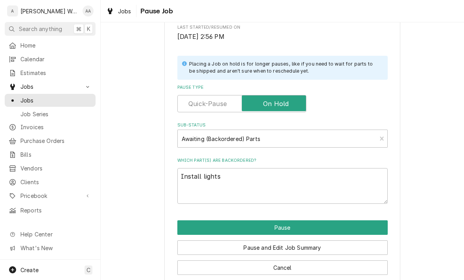
type textarea "x"
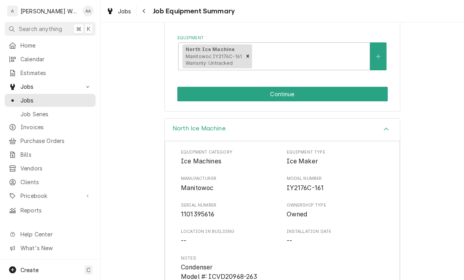
scroll to position [144, 0]
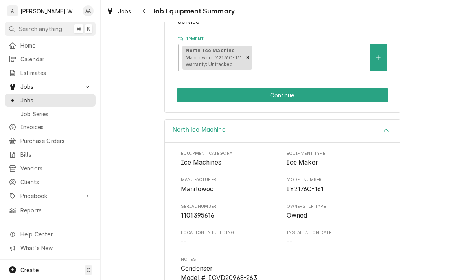
click at [184, 96] on button "Continue" at bounding box center [282, 95] width 210 height 15
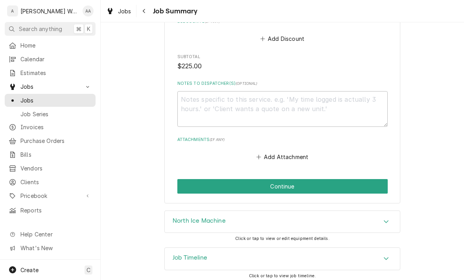
scroll to position [502, 0]
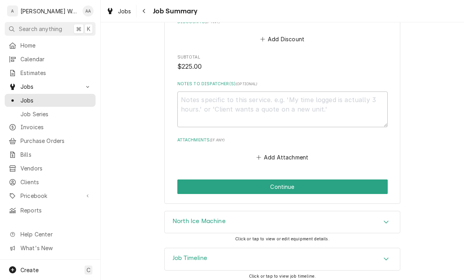
click at [194, 181] on button "Continue" at bounding box center [282, 187] width 210 height 15
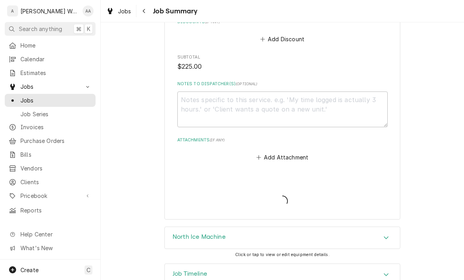
type textarea "x"
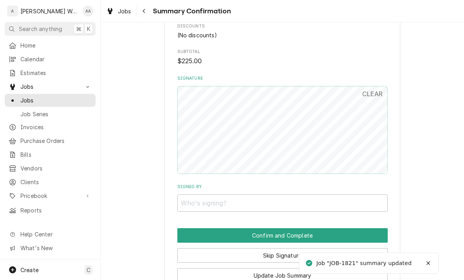
scroll to position [452, 0]
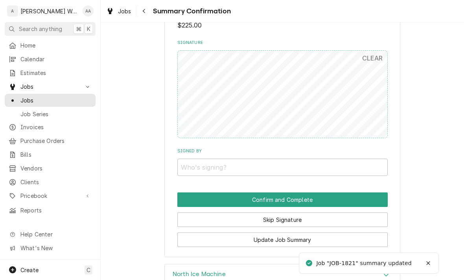
click at [188, 216] on button "Skip Signature" at bounding box center [282, 220] width 210 height 15
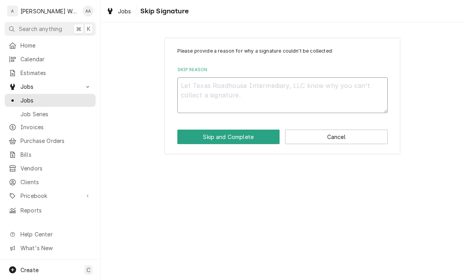
click at [189, 87] on textarea "Skip Reason" at bounding box center [282, 95] width 210 height 36
type textarea "x"
type textarea "No"
type textarea "x"
type textarea "No"
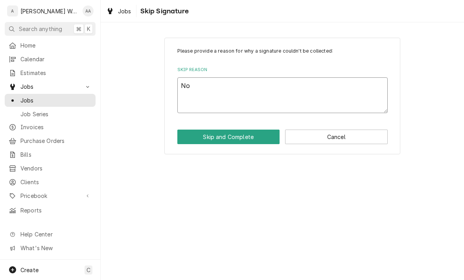
type textarea "x"
type textarea "No lo"
type textarea "x"
type textarea "No lon"
type textarea "x"
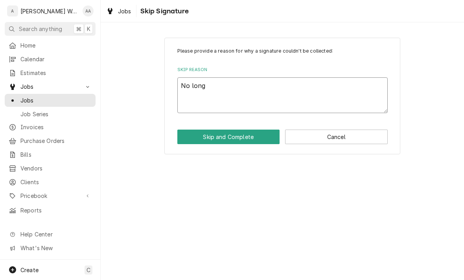
type textarea "No longe"
type textarea "x"
type textarea "No longer"
type textarea "x"
type textarea "No longer o"
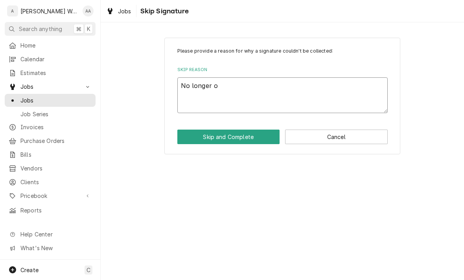
type textarea "x"
type textarea "No longer on"
type textarea "x"
type textarea "No longer on"
type textarea "x"
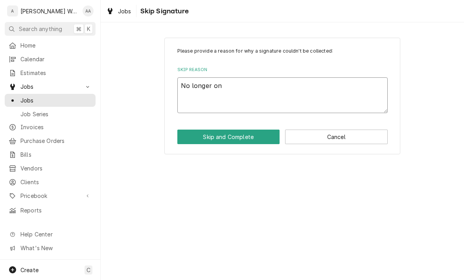
type textarea "No longer on s"
type textarea "x"
type textarea "No longer on sit"
type textarea "x"
type textarea "No longer on site"
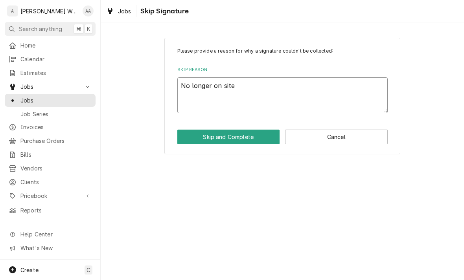
type textarea "x"
type textarea "No longer on site"
click at [187, 143] on button "Skip and Complete" at bounding box center [228, 137] width 103 height 15
type textarea "x"
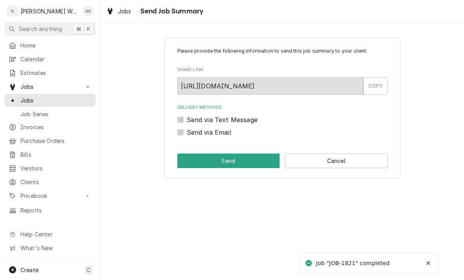
click at [315, 162] on button "Cancel" at bounding box center [336, 161] width 103 height 15
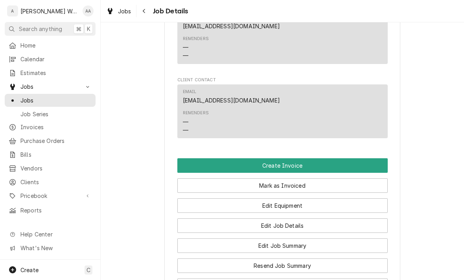
scroll to position [487, 0]
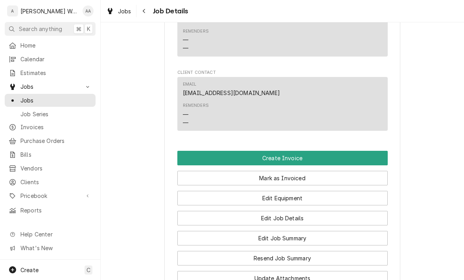
click at [190, 151] on button "Create Invoice" at bounding box center [282, 158] width 210 height 15
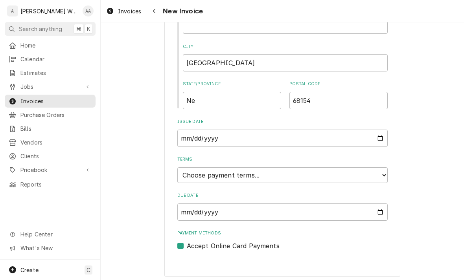
scroll to position [376, 0]
click at [189, 173] on select "Choose payment terms... Same Day Net 7 Net 14 Net 21 Net 30 Net 45 Net 60 Net 90" at bounding box center [282, 176] width 210 height 16
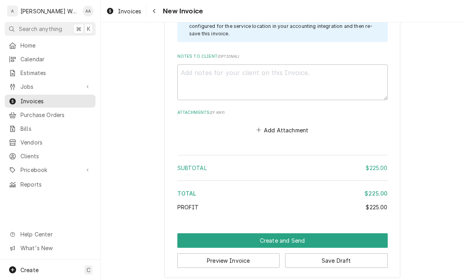
click at [196, 234] on button "Create and Send" at bounding box center [282, 241] width 210 height 15
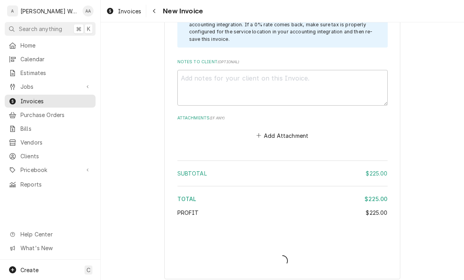
scroll to position [1021, 0]
type textarea "x"
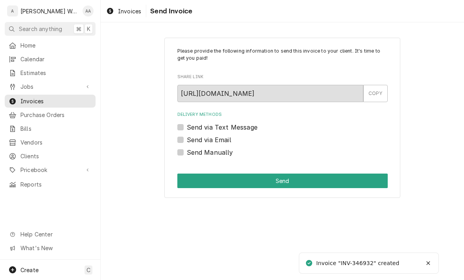
click at [187, 141] on label "Send via Email" at bounding box center [209, 139] width 44 height 9
click at [187, 141] on input "Send via Email" at bounding box center [292, 143] width 210 height 17
checkbox input "true"
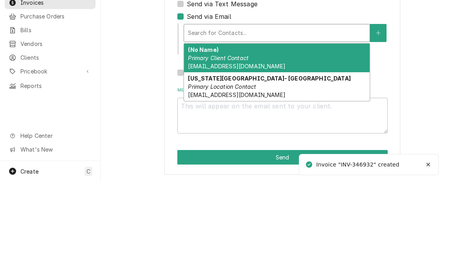
scroll to position [24, 0]
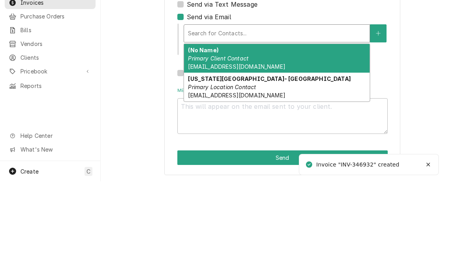
click at [211, 162] on span "[EMAIL_ADDRESS][DOMAIN_NAME]" at bounding box center [236, 165] width 97 height 7
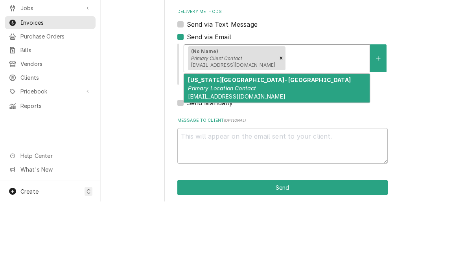
click at [200, 153] on div "[US_STATE][GEOGRAPHIC_DATA]- [GEOGRAPHIC_DATA] Primary Location Contact [EMAIL_…" at bounding box center [277, 167] width 186 height 29
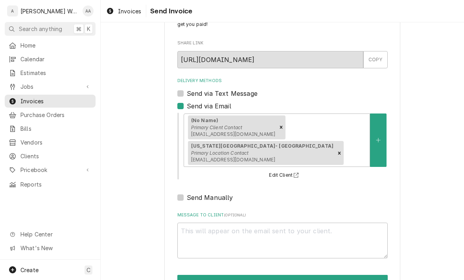
scroll to position [33, 0]
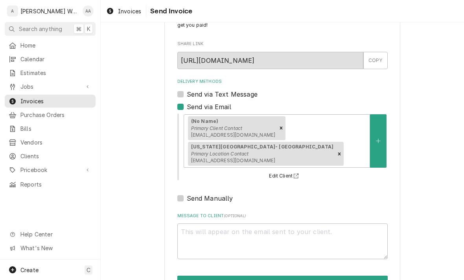
click at [194, 276] on button "Send" at bounding box center [282, 283] width 210 height 15
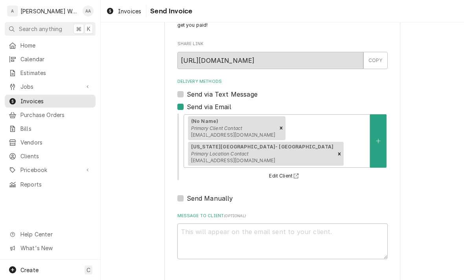
type textarea "x"
